Goal: Transaction & Acquisition: Purchase product/service

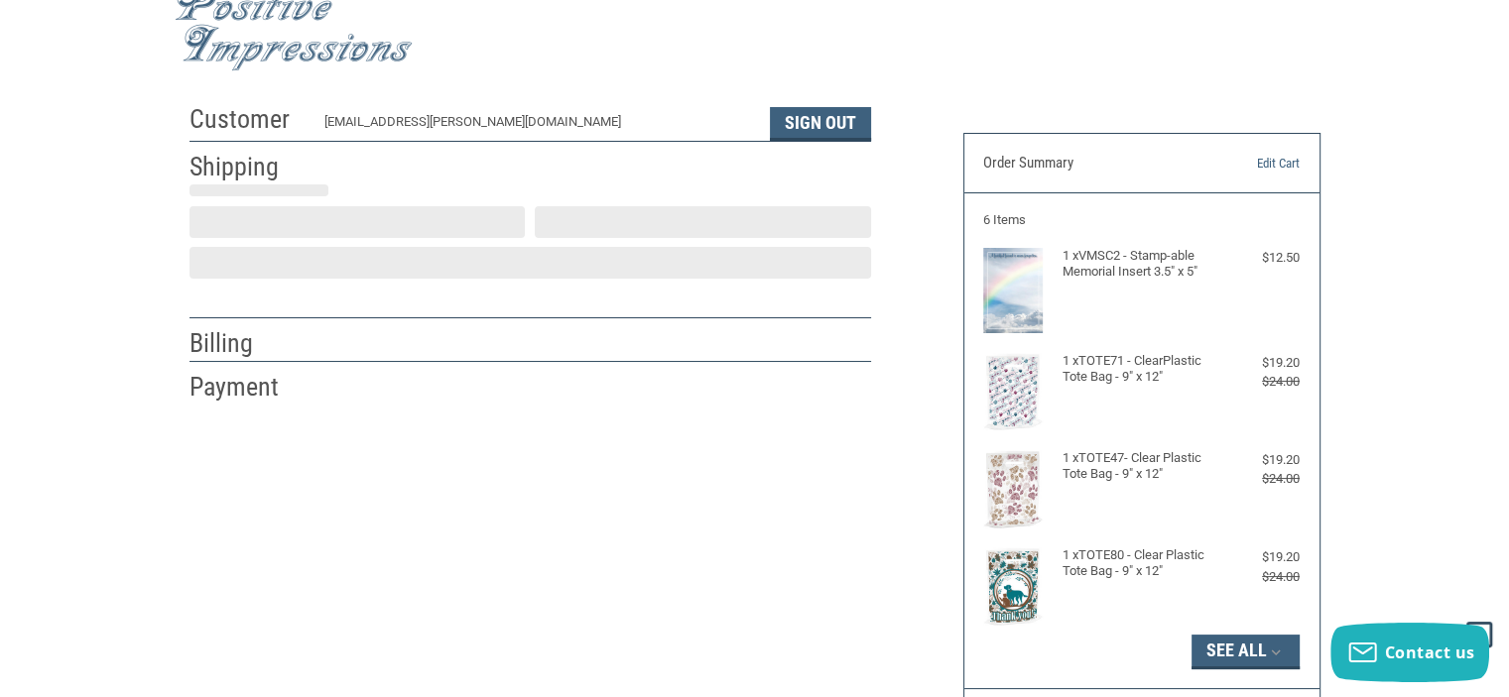
scroll to position [436, 0]
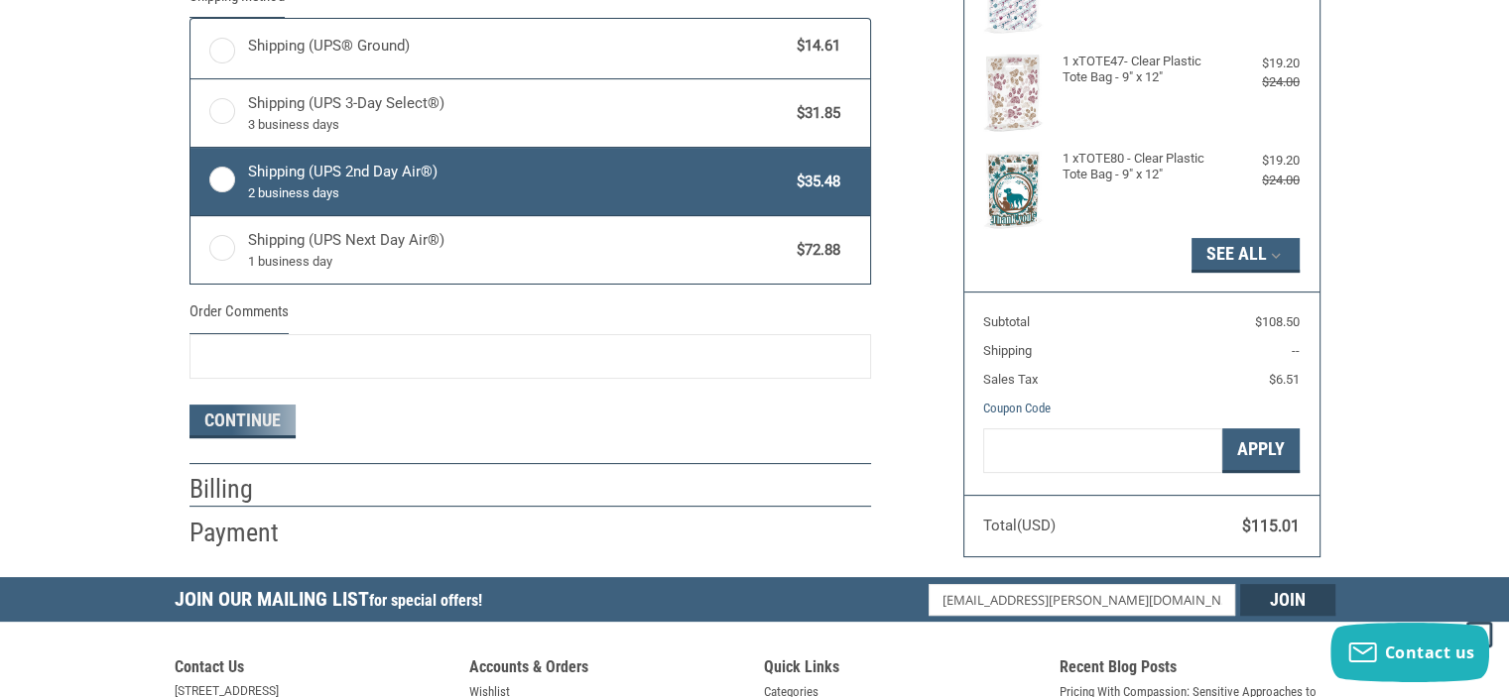
radio input "true"
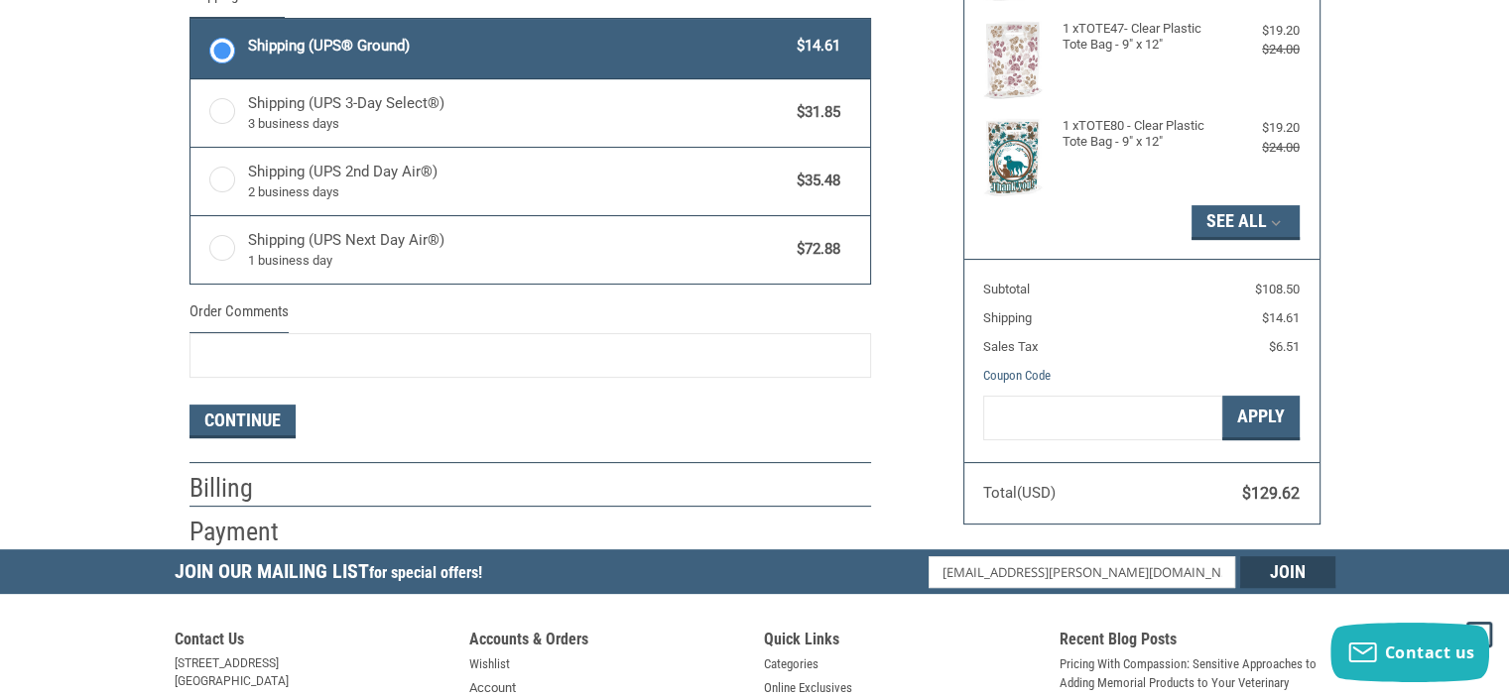
scroll to position [370, 0]
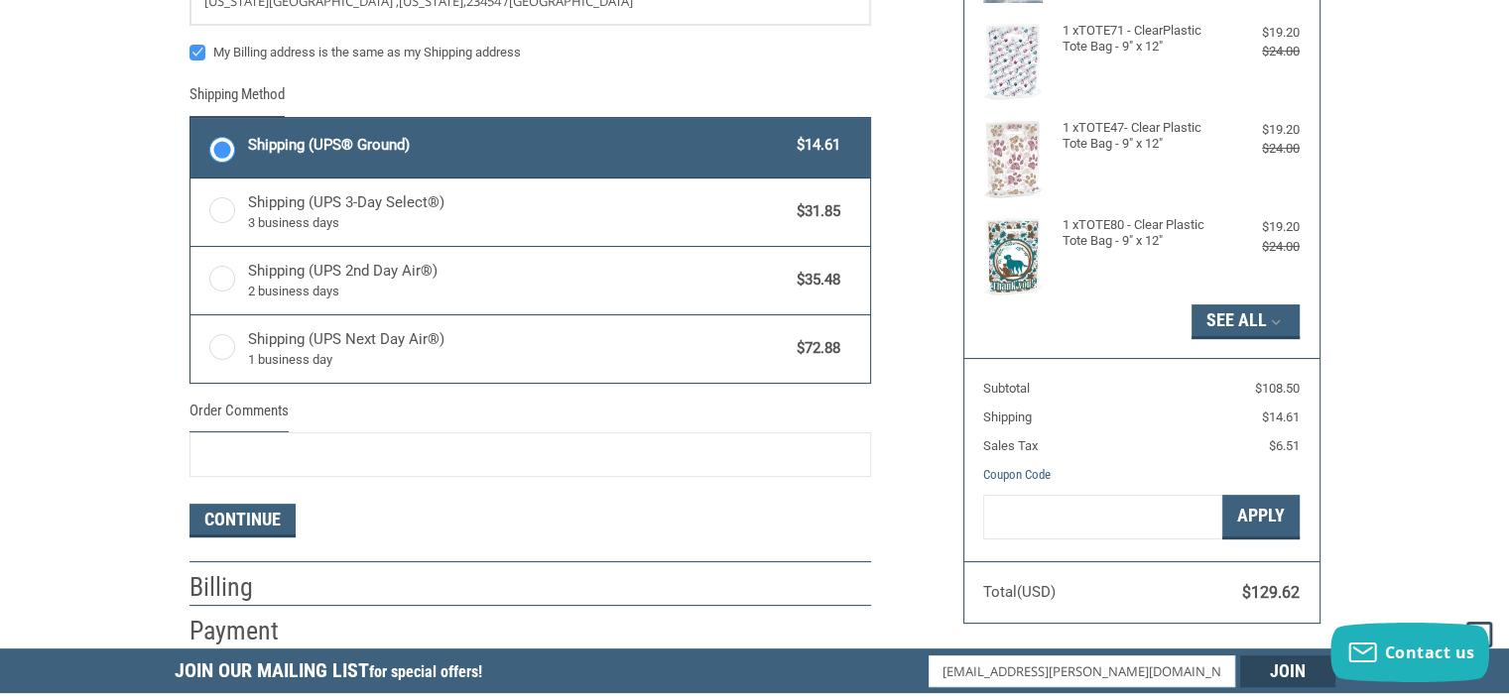
click at [237, 146] on label "Shipping (UPS® Ground) $14.61" at bounding box center [529, 148] width 679 height 60
click at [191, 121] on input "Shipping (UPS® Ground) $14.61" at bounding box center [190, 120] width 1 height 1
click at [261, 511] on button "Continue" at bounding box center [242, 521] width 106 height 34
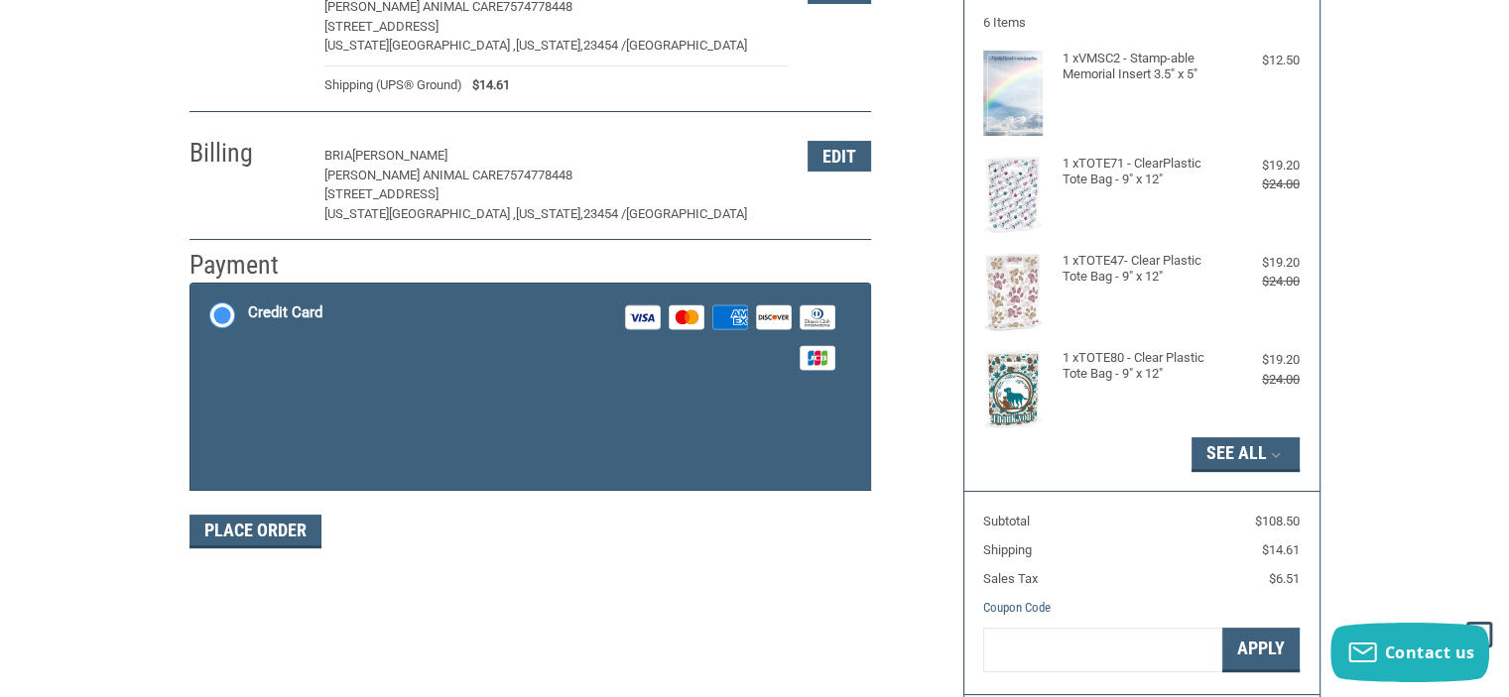
scroll to position [138, 0]
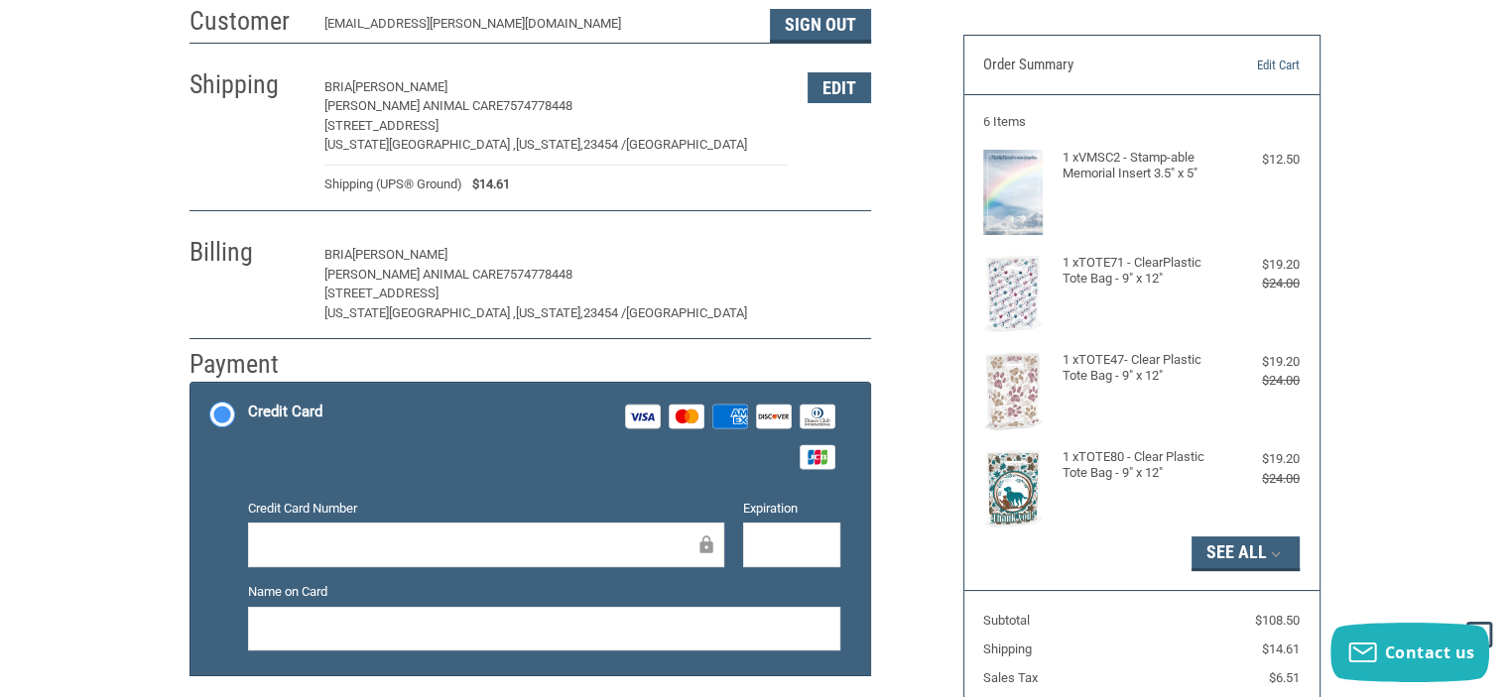
click at [823, 244] on button "Edit" at bounding box center [838, 255] width 63 height 31
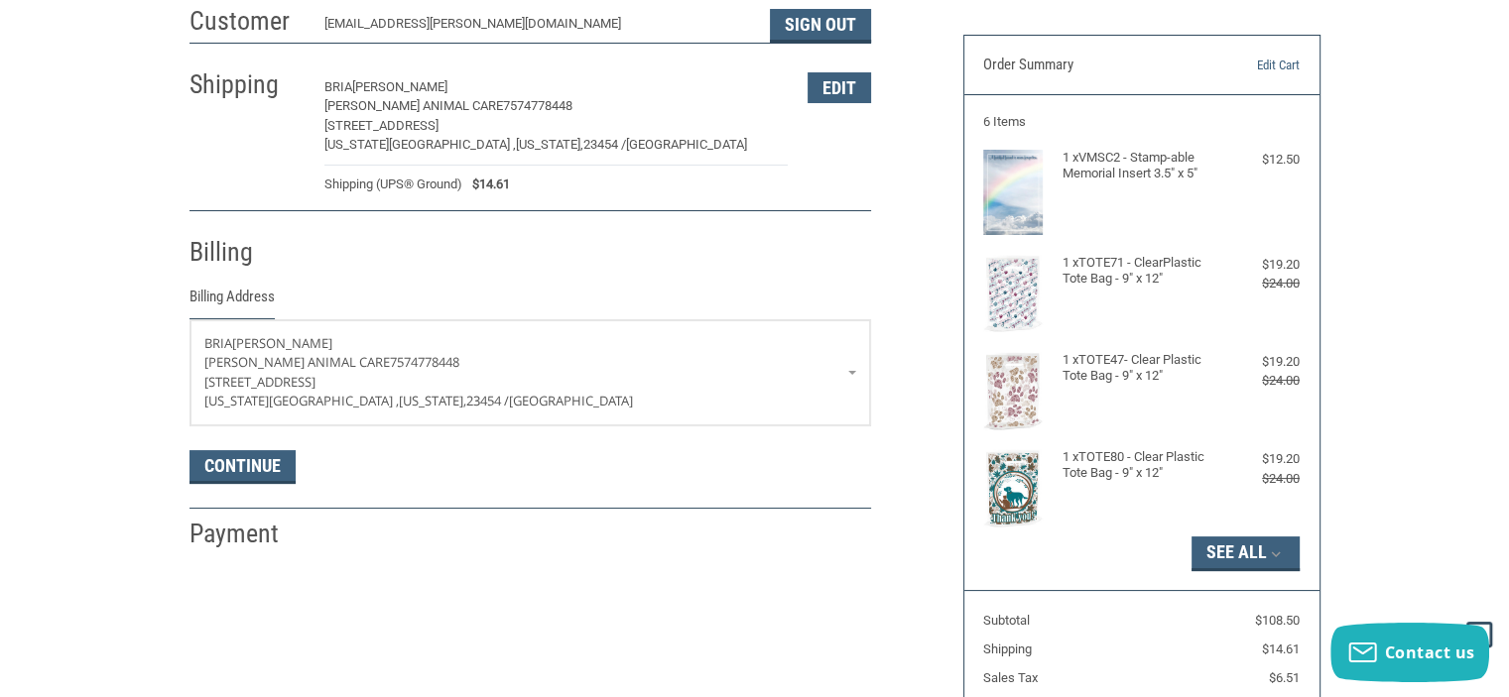
scroll to position [347, 0]
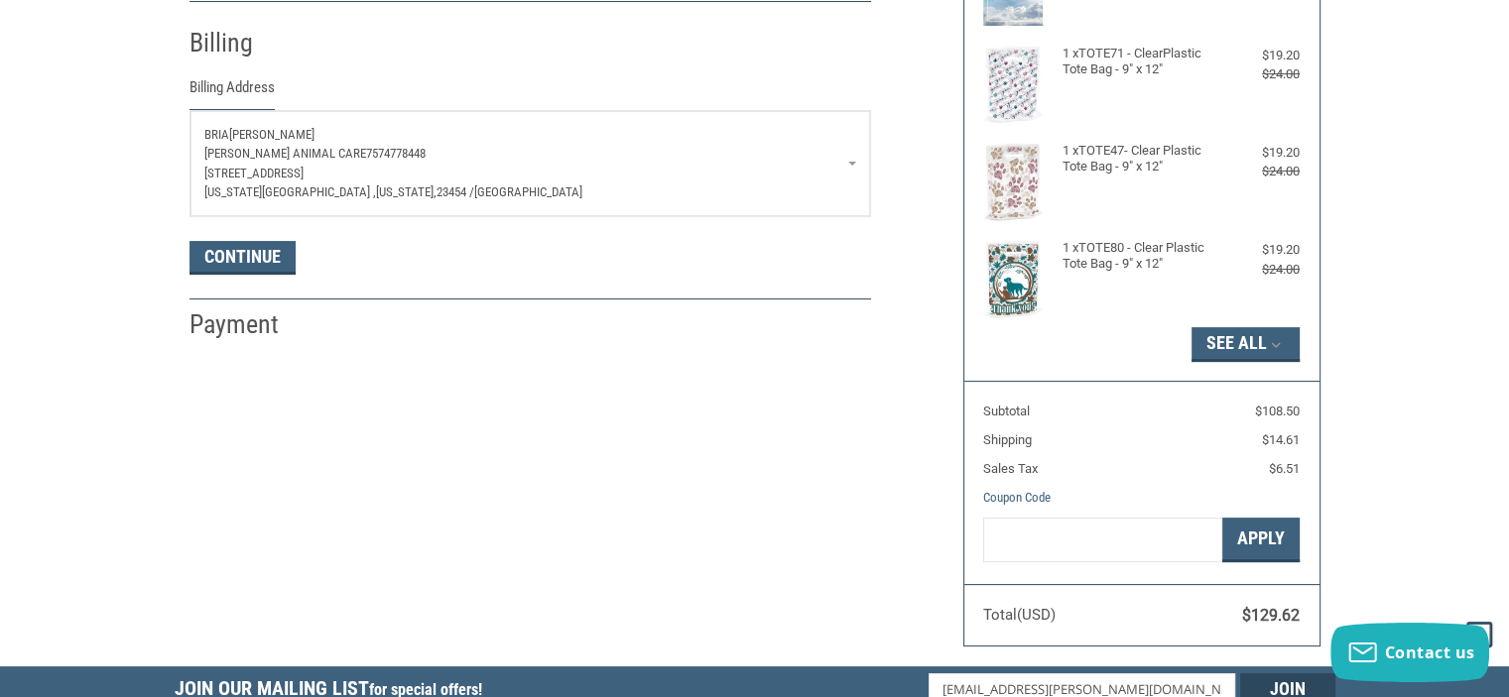
click at [843, 168] on p "[STREET_ADDRESS]" at bounding box center [530, 174] width 652 height 20
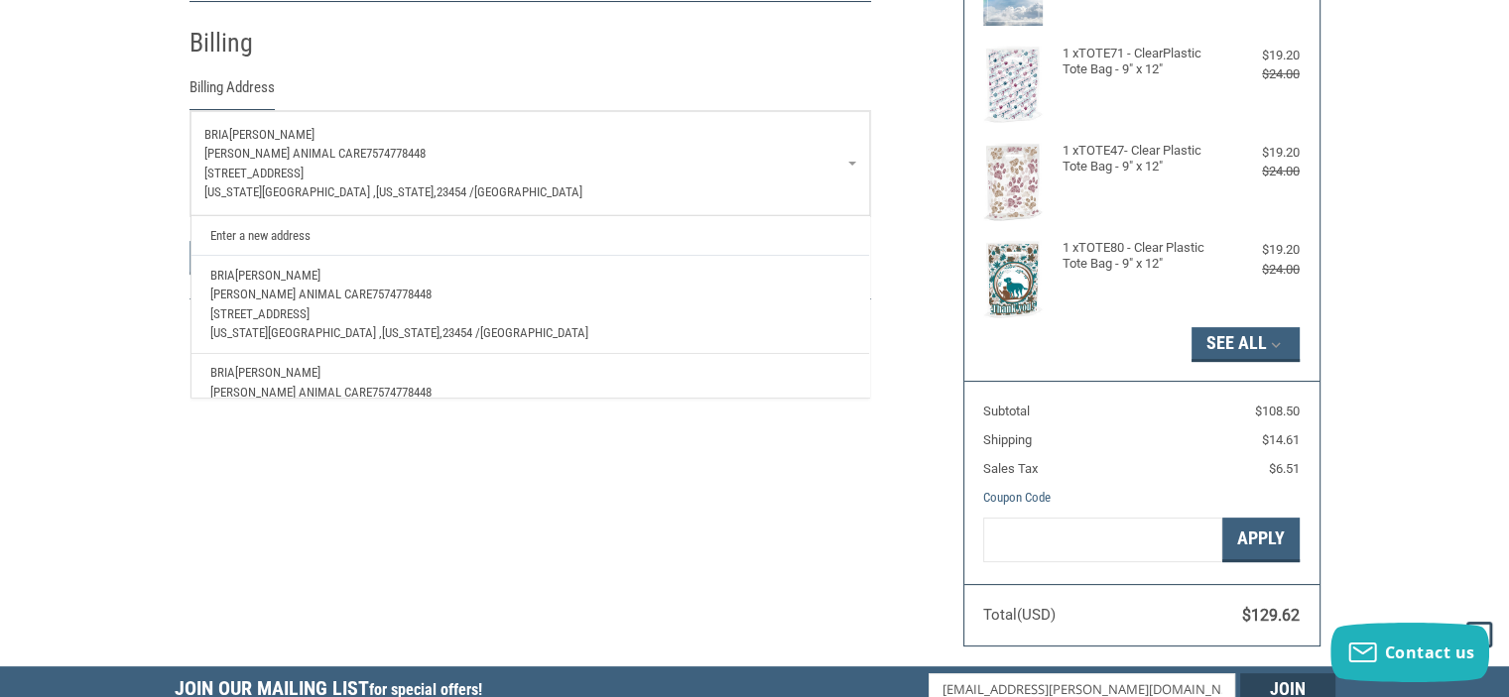
scroll to position [71, 0]
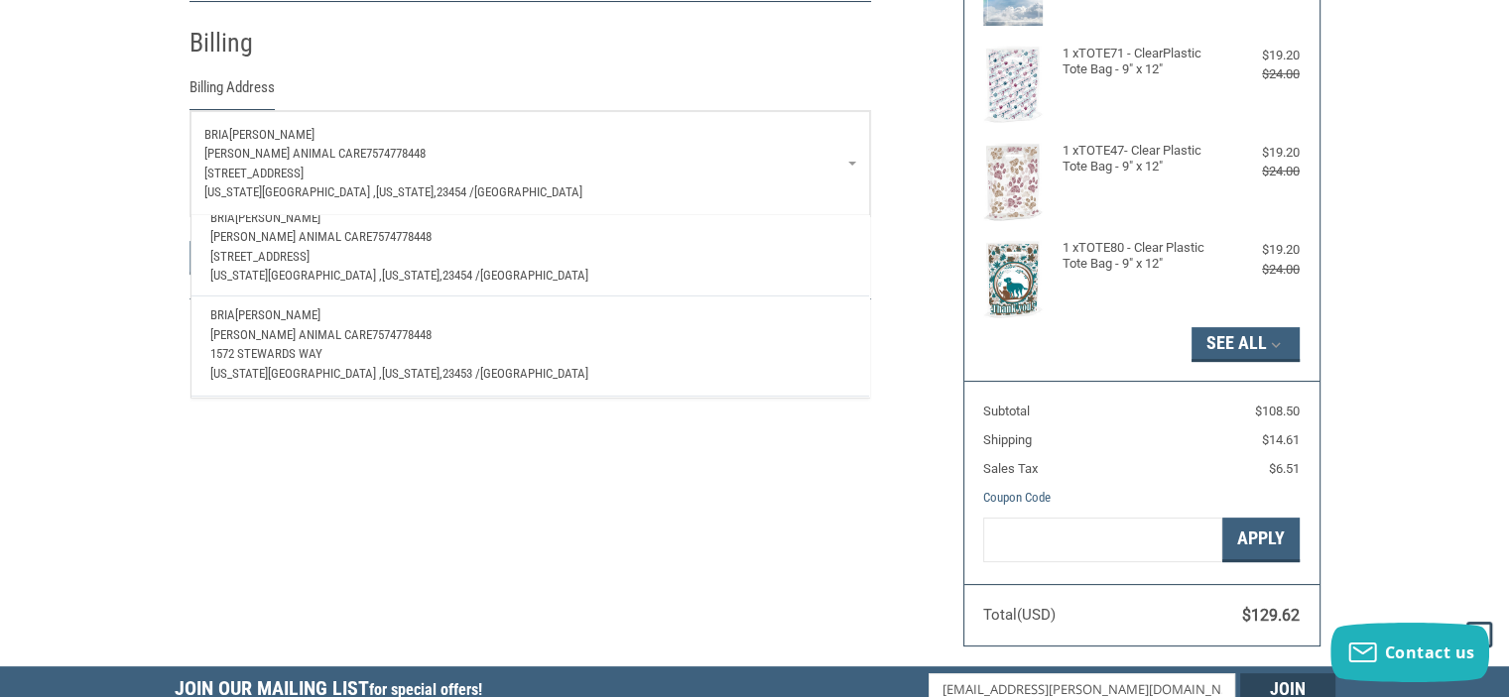
click at [611, 344] on p "1572 stewards way" at bounding box center [529, 354] width 639 height 20
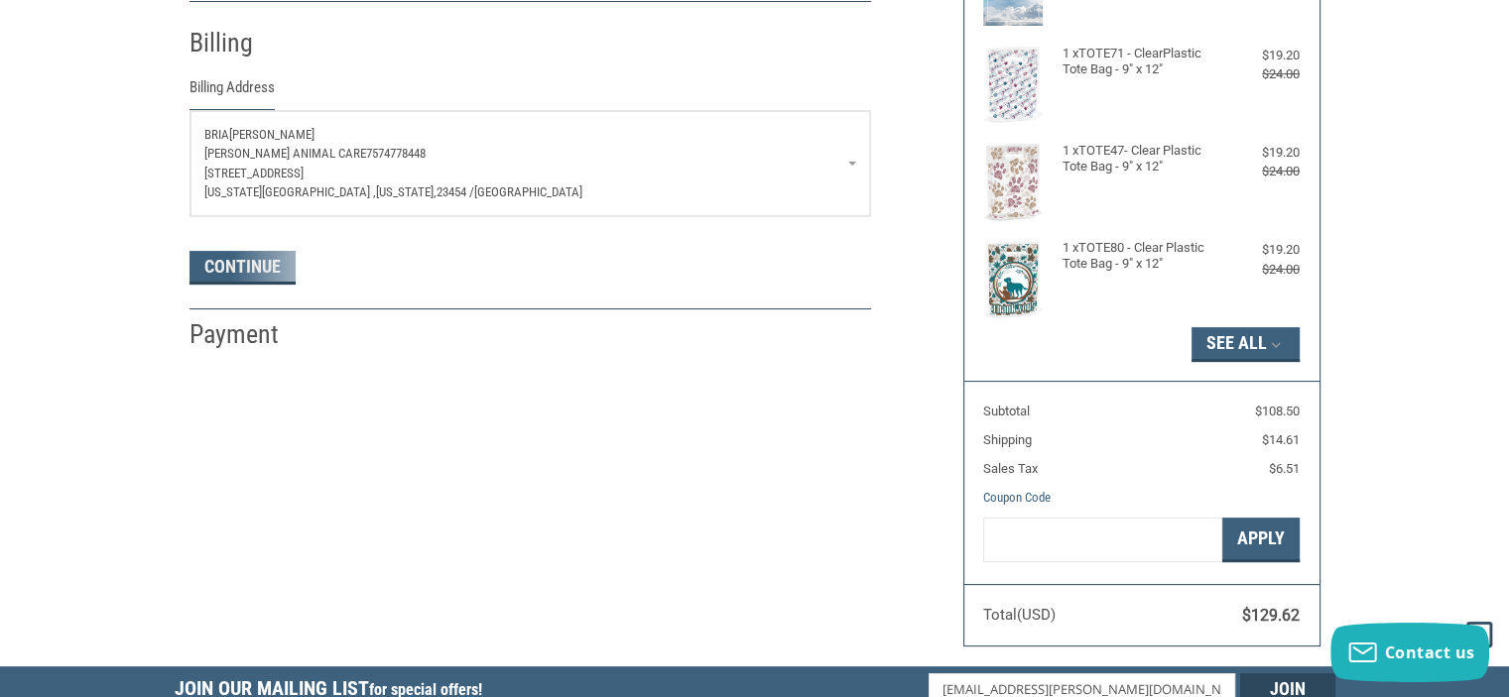
click at [297, 273] on div "Continue" at bounding box center [529, 268] width 681 height 34
click at [268, 271] on button "Continue" at bounding box center [242, 258] width 106 height 34
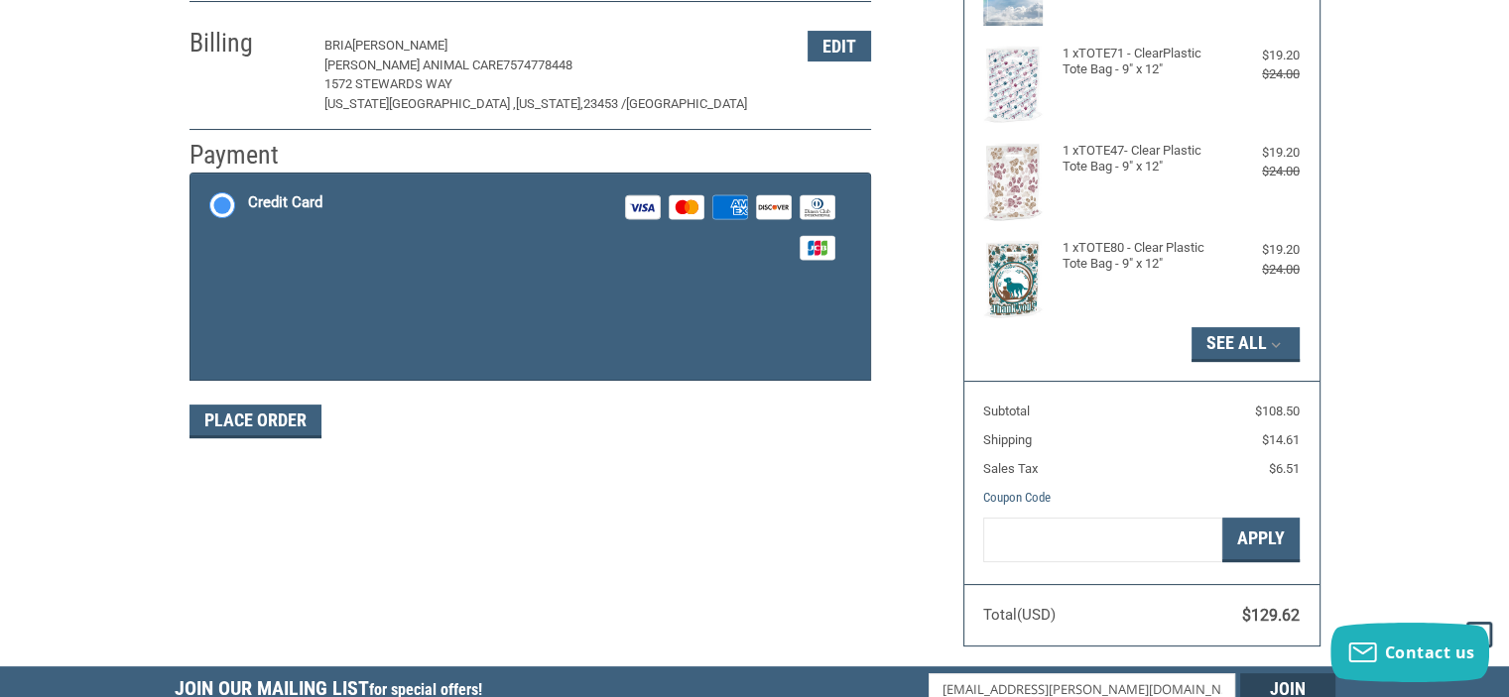
scroll to position [336, 0]
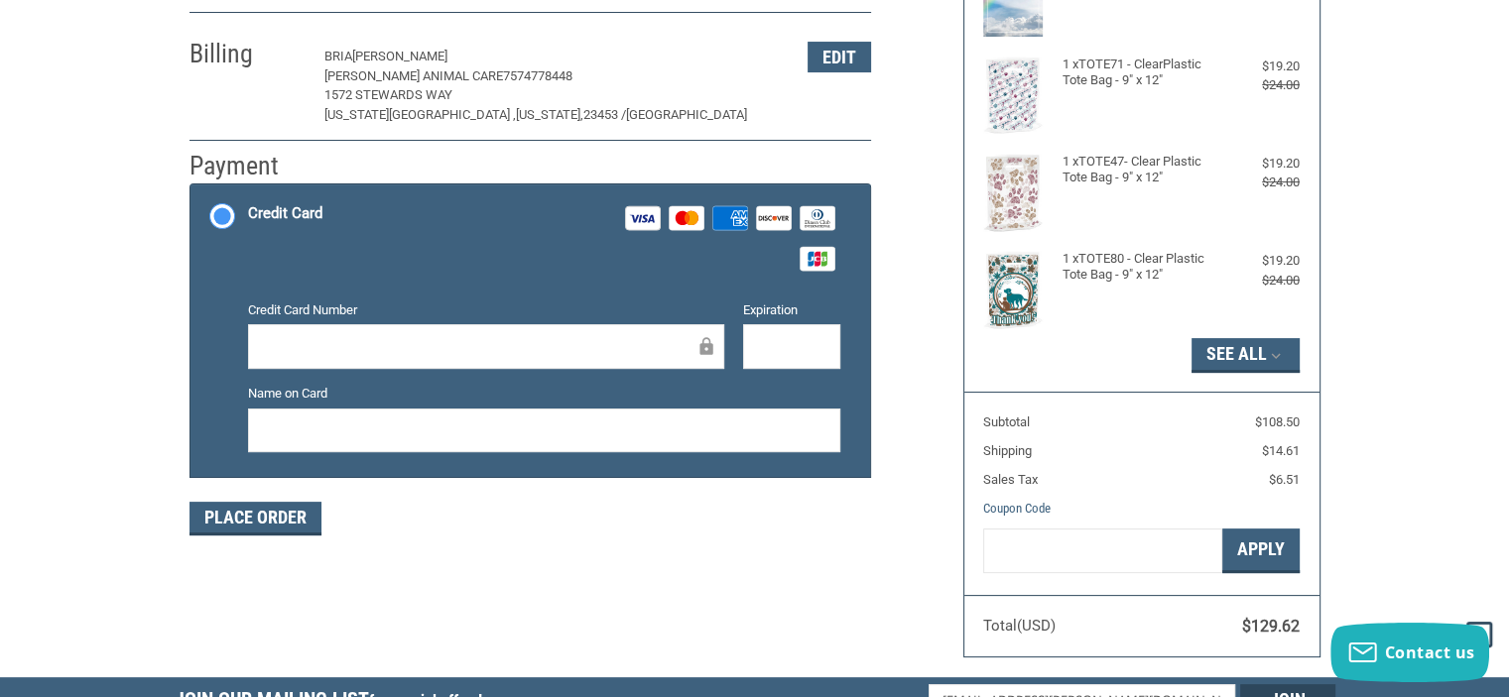
click at [294, 315] on label "Credit Card Number" at bounding box center [486, 311] width 476 height 20
click at [291, 324] on div at bounding box center [486, 346] width 476 height 45
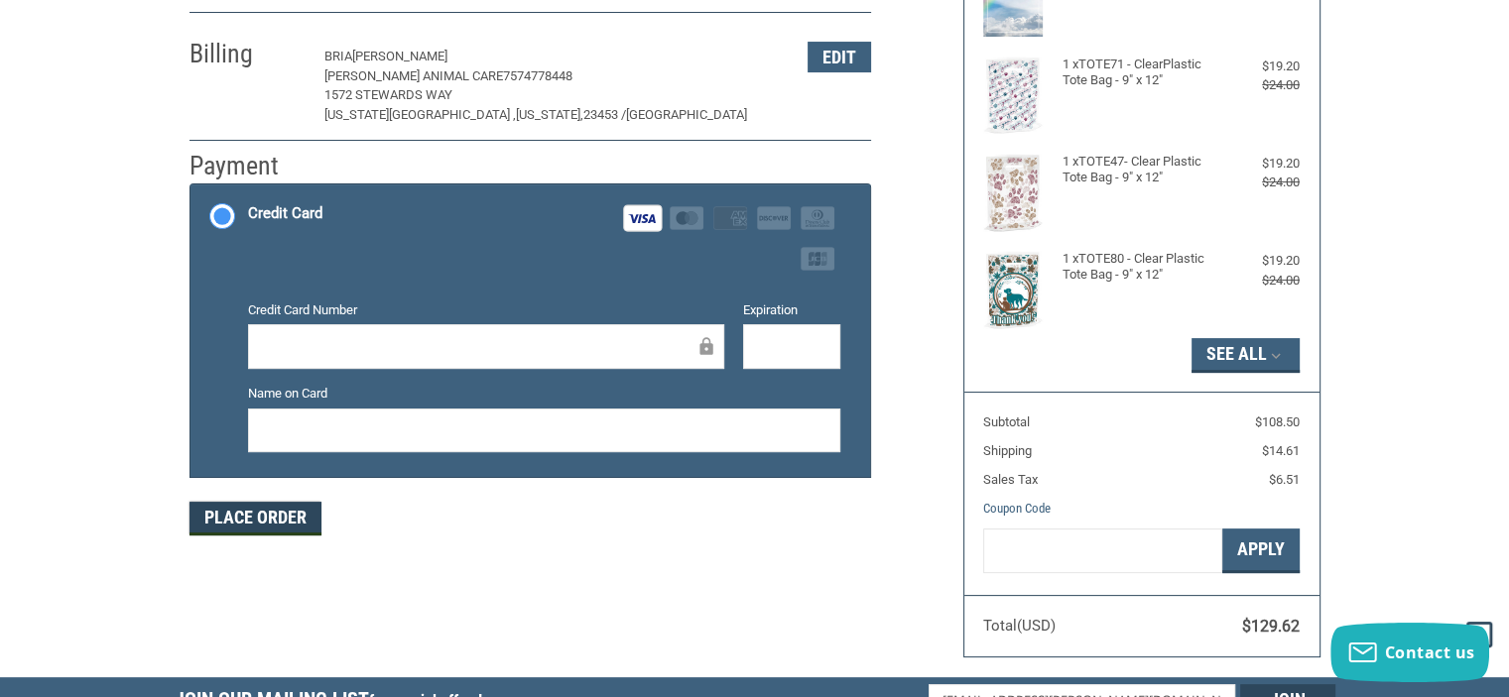
click at [306, 505] on button "Place Order" at bounding box center [255, 519] width 132 height 34
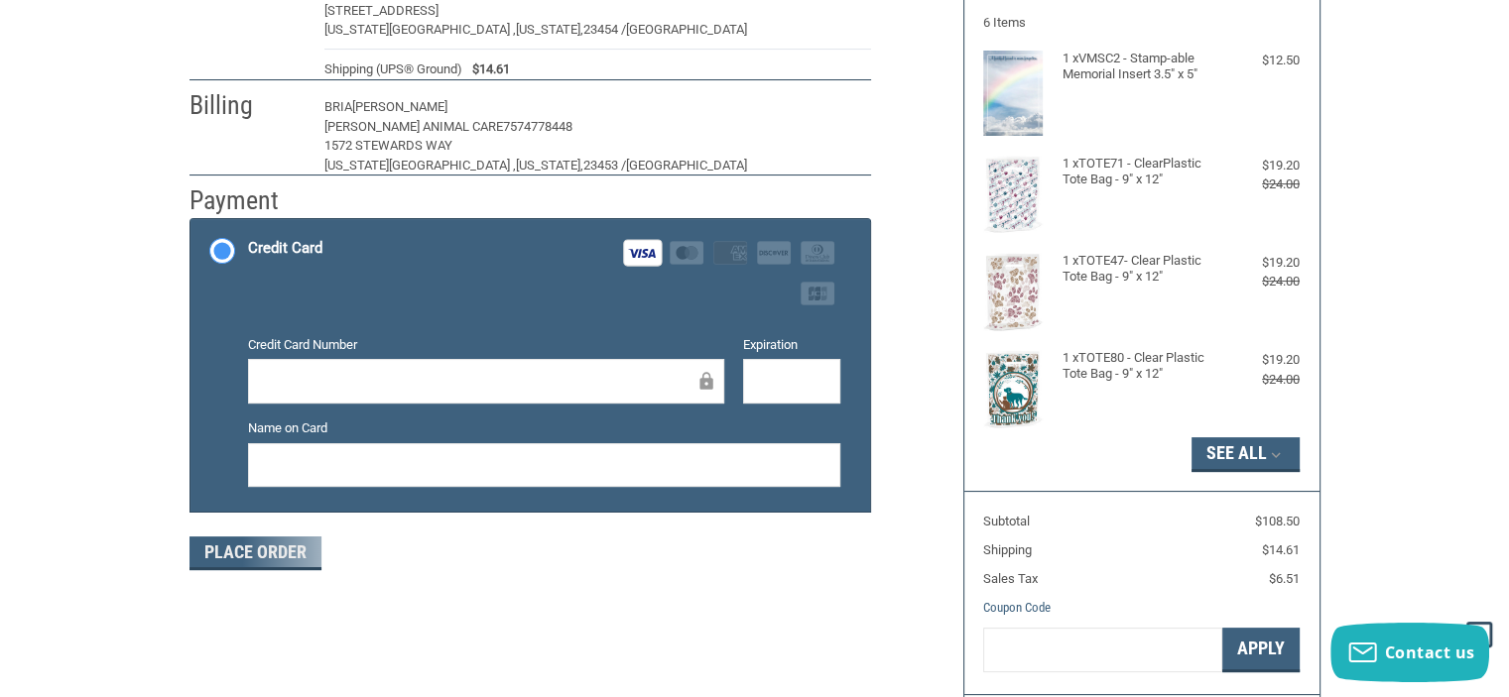
scroll to position [138, 0]
